Goal: Information Seeking & Learning: Learn about a topic

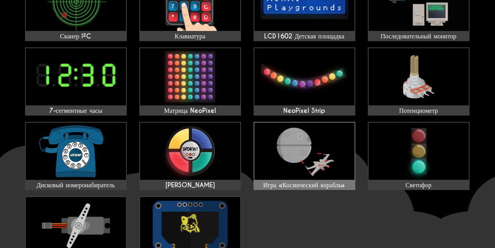
scroll to position [313, 0]
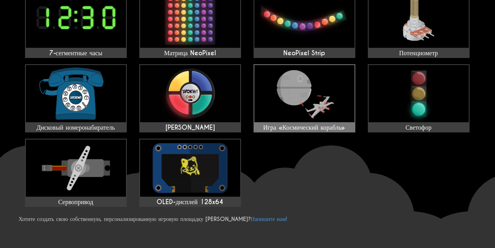
click at [297, 123] on font "Игра «Космический корабль»" at bounding box center [304, 127] width 82 height 8
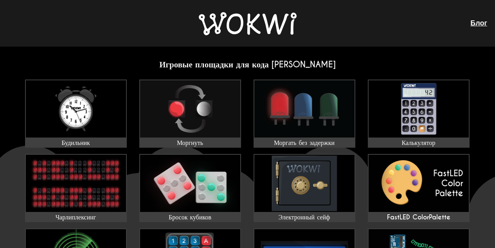
scroll to position [0, 0]
drag, startPoint x: 253, startPoint y: 59, endPoint x: 251, endPoint y: 64, distance: 5.1
click at [252, 68] on font "Игровые площадки для кода [PERSON_NAME]" at bounding box center [247, 65] width 177 height 11
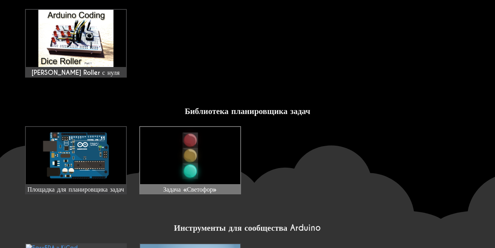
scroll to position [626, 0]
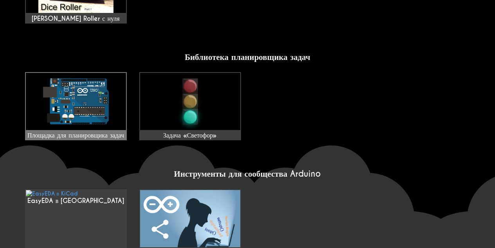
click at [94, 132] on font "Площадка для планировщика задач" at bounding box center [75, 135] width 97 height 8
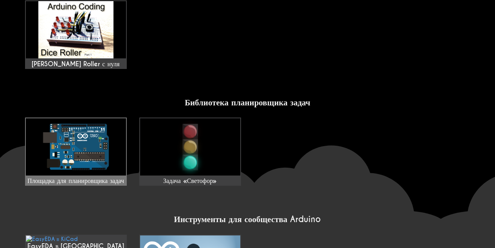
scroll to position [511, 0]
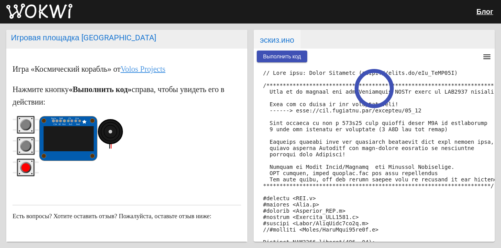
click at [27, 170] on circle "красная кнопка" at bounding box center [26, 167] width 9 height 9
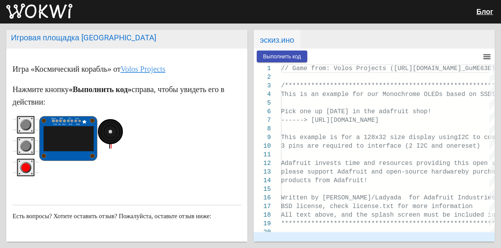
click at [296, 60] on button "Выполнить код" at bounding box center [282, 57] width 51 height 12
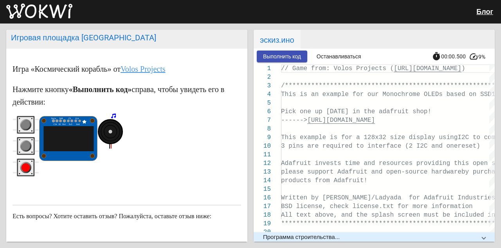
click at [17, 170] on rect "красная кнопка" at bounding box center [26, 168] width 18 height 18
click at [21, 171] on rect "красная кнопка" at bounding box center [26, 168] width 16 height 16
click at [25, 167] on circle "красная кнопка" at bounding box center [26, 167] width 9 height 9
drag, startPoint x: 26, startPoint y: 151, endPoint x: 26, endPoint y: 146, distance: 5.1
click at [26, 150] on g "серая кнопка" at bounding box center [25, 146] width 11 height 11
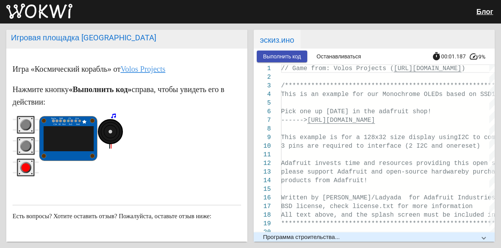
click at [25, 122] on circle "серая кнопка" at bounding box center [26, 125] width 9 height 9
